Goal: Navigation & Orientation: Find specific page/section

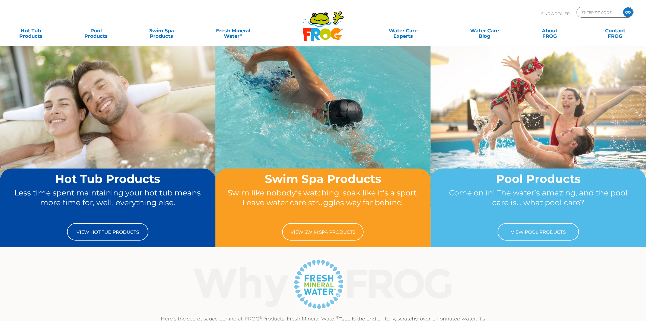
click at [534, 282] on div "Here’s the secret sauce behind all FROG ® Products. Fresh Mineral Water ®∞ spel…" at bounding box center [323, 295] width 646 height 77
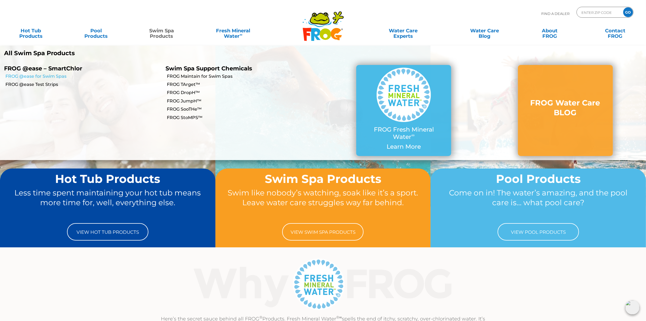
click at [59, 73] on link "FROG @ease for Swim Spas" at bounding box center [83, 76] width 156 height 6
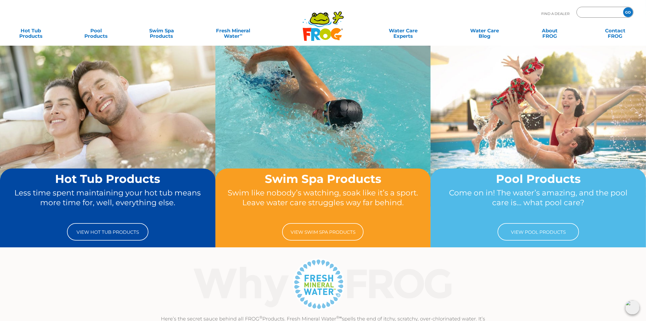
click at [595, 15] on input "Zip Code Form" at bounding box center [599, 12] width 37 height 8
type input "11768"
click at [629, 11] on input "GO" at bounding box center [629, 12] width 10 height 10
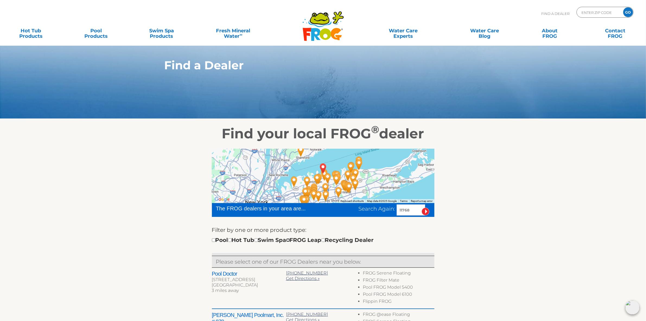
click at [290, 241] on input "checkbox" at bounding box center [288, 240] width 4 height 4
checkbox input "true"
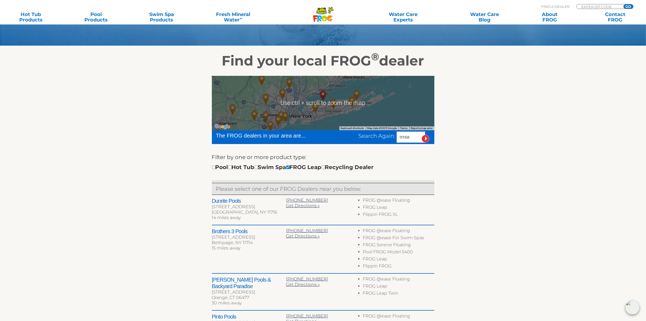
scroll to position [81, 0]
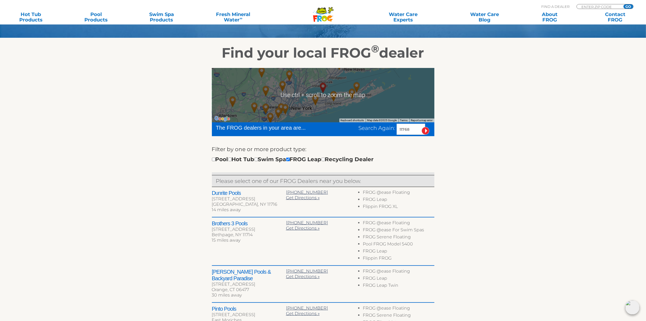
click at [323, 101] on div at bounding box center [323, 95] width 223 height 54
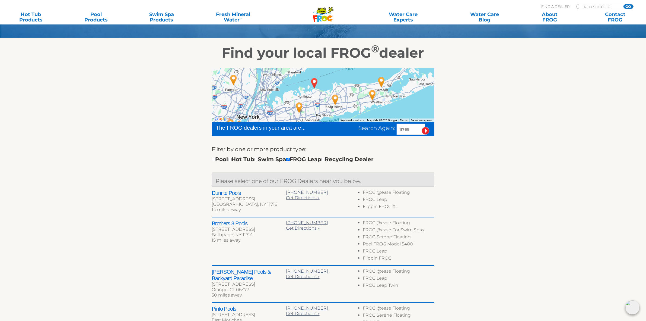
click at [336, 99] on img "Dunrite Pools - 14 miles away." at bounding box center [335, 99] width 12 height 15
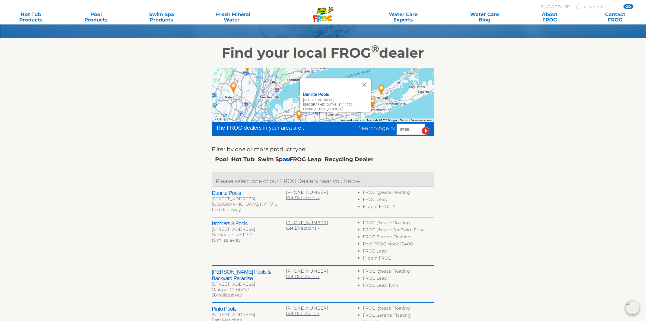
click at [383, 90] on img "Islandia Pools Ltd. - 35 miles away." at bounding box center [382, 89] width 12 height 15
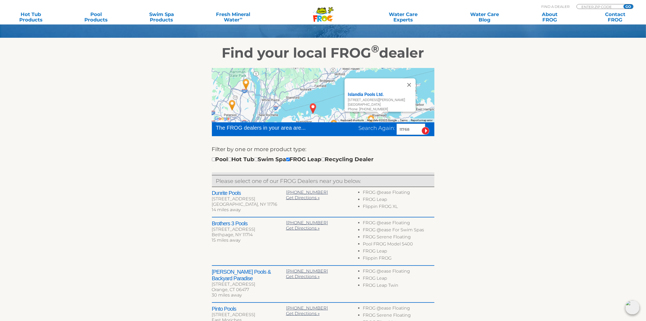
click at [371, 115] on img "Pinto Pools - 31 miles away." at bounding box center [371, 120] width 12 height 15
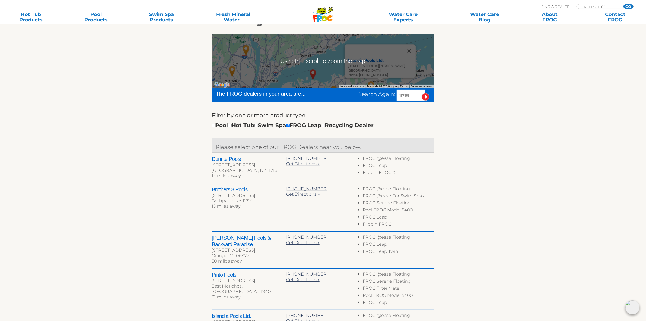
scroll to position [149, 0]
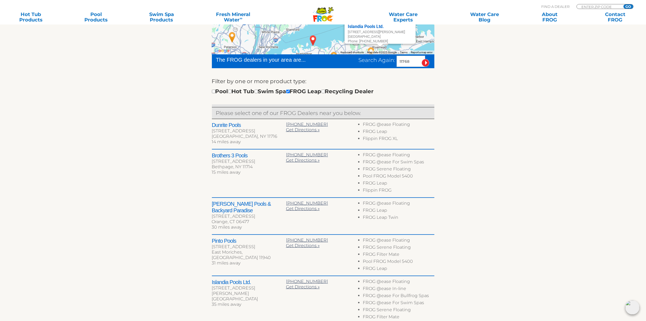
drag, startPoint x: 327, startPoint y: 38, endPoint x: 328, endPoint y: 43, distance: 5.2
click at [328, 44] on div "Islandia Pools Ltd. 108 Fishel Ave Riverhead, NY 11901 Phone: 631-727-6312" at bounding box center [323, 27] width 223 height 54
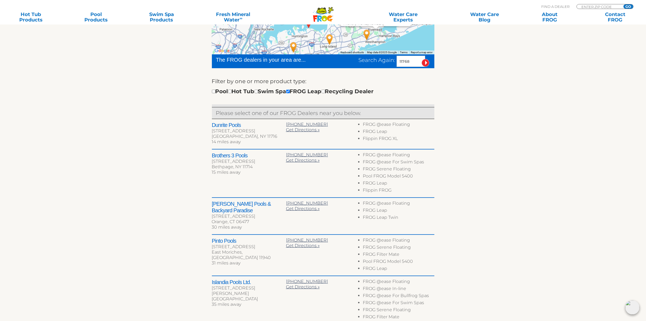
drag, startPoint x: 327, startPoint y: 44, endPoint x: 324, endPoint y: 26, distance: 18.3
click at [324, 26] on div ".st130{clip-path:url(#SVGID_2_);fill-rule:evenodd;clip-rule:evenodd;fill:#C3CC0…" at bounding box center [323, 315] width 646 height 928
click at [294, 44] on img "Brothers 3 Pools - 15 miles away." at bounding box center [294, 47] width 12 height 15
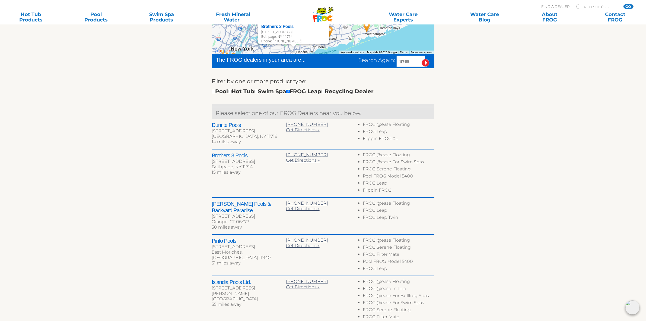
click at [345, 43] on div "Brothers 3 Pools 4021 Hempstead Tpke Bethpage, NY 11714 Phone: 516-735-7435" at bounding box center [323, 27] width 223 height 54
drag, startPoint x: 509, startPoint y: 65, endPoint x: 506, endPoint y: 77, distance: 12.3
click at [509, 67] on section "Find your local FROG ® dealer ← Move left → Move right ↑ Move up ↓ Move down + …" at bounding box center [323, 176] width 646 height 413
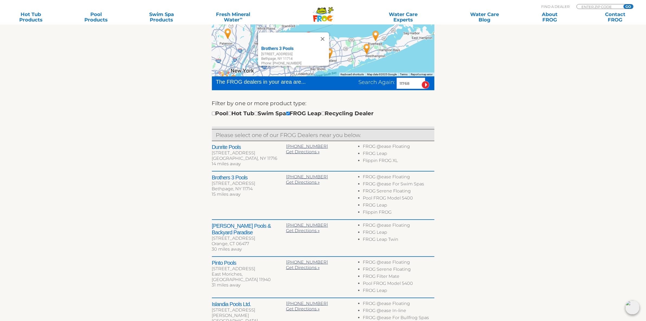
scroll to position [115, 0]
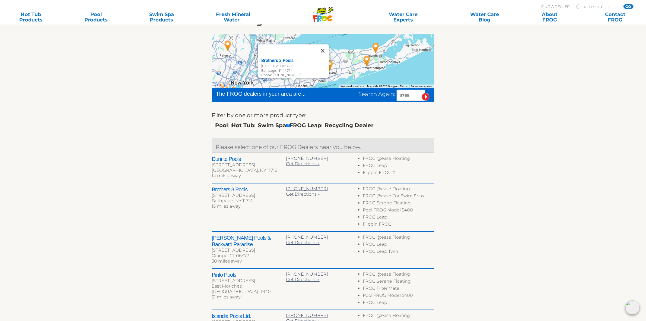
click at [326, 48] on button "Close" at bounding box center [322, 50] width 13 height 13
click at [329, 64] on img "Dunrite Pools - 14 miles away." at bounding box center [330, 65] width 12 height 15
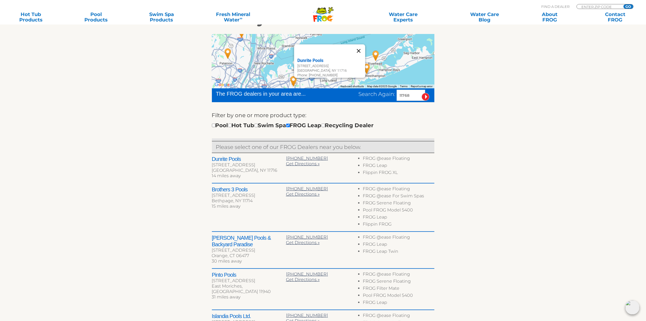
click at [361, 48] on button "Close" at bounding box center [358, 50] width 13 height 13
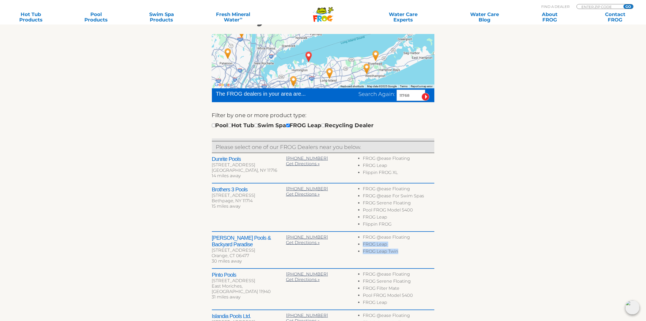
drag, startPoint x: 519, startPoint y: 234, endPoint x: 522, endPoint y: 235, distance: 3.2
click at [524, 247] on section "Find your local FROG ® dealer ← Move left → Move right ↑ Move up ↓ Move down + …" at bounding box center [323, 210] width 646 height 413
click at [521, 233] on section "Find your local FROG ® dealer ← Move left → Move right ↑ Move up ↓ Move down + …" at bounding box center [323, 210] width 646 height 413
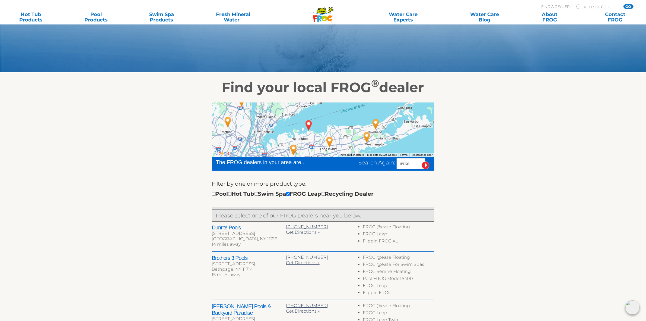
scroll to position [47, 0]
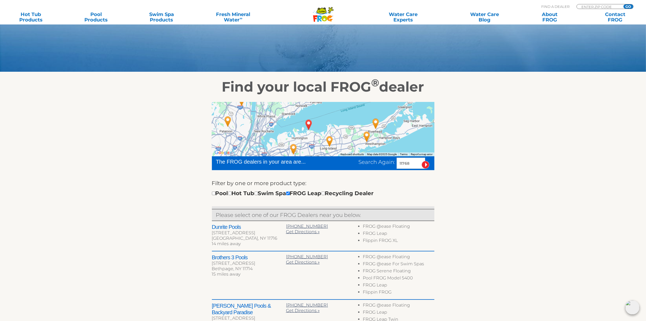
click at [627, 5] on input "GO" at bounding box center [629, 6] width 10 height 4
type input "ENTER ZIP CODE"
click at [627, 5] on input "GO" at bounding box center [629, 6] width 10 height 4
type input "ENTER ZIP CODE"
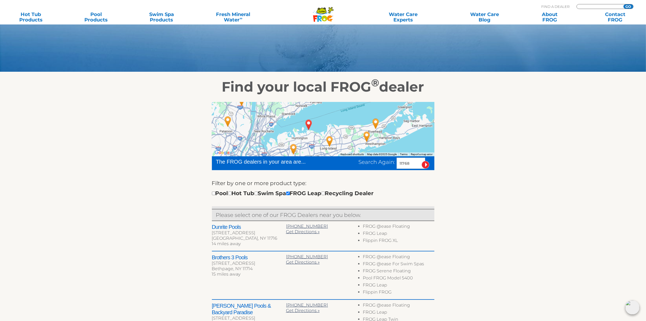
type input "ENTER ZIP CODE"
